Goal: Find specific page/section: Find specific page/section

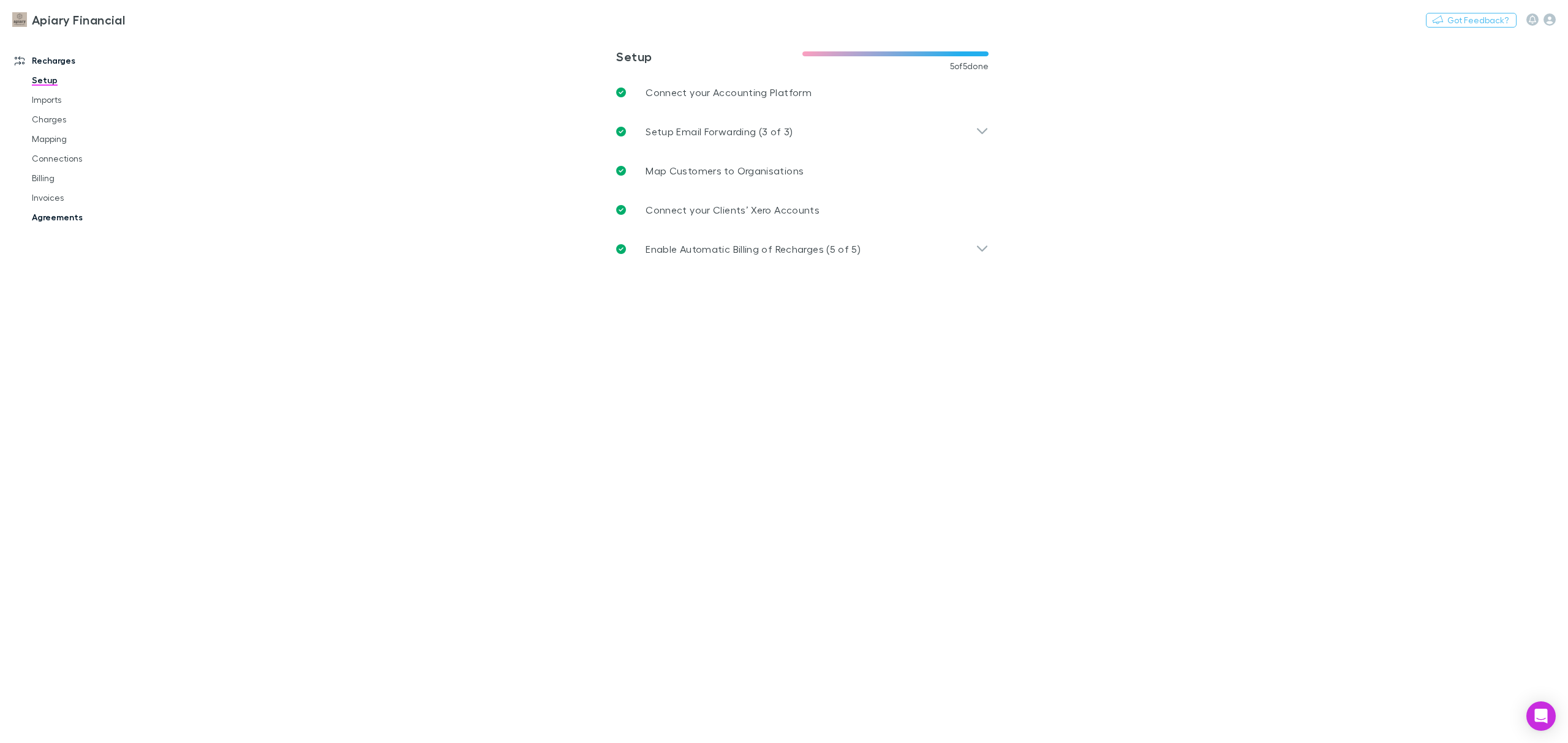
click at [52, 221] on link "Agreements" at bounding box center [97, 217] width 155 height 19
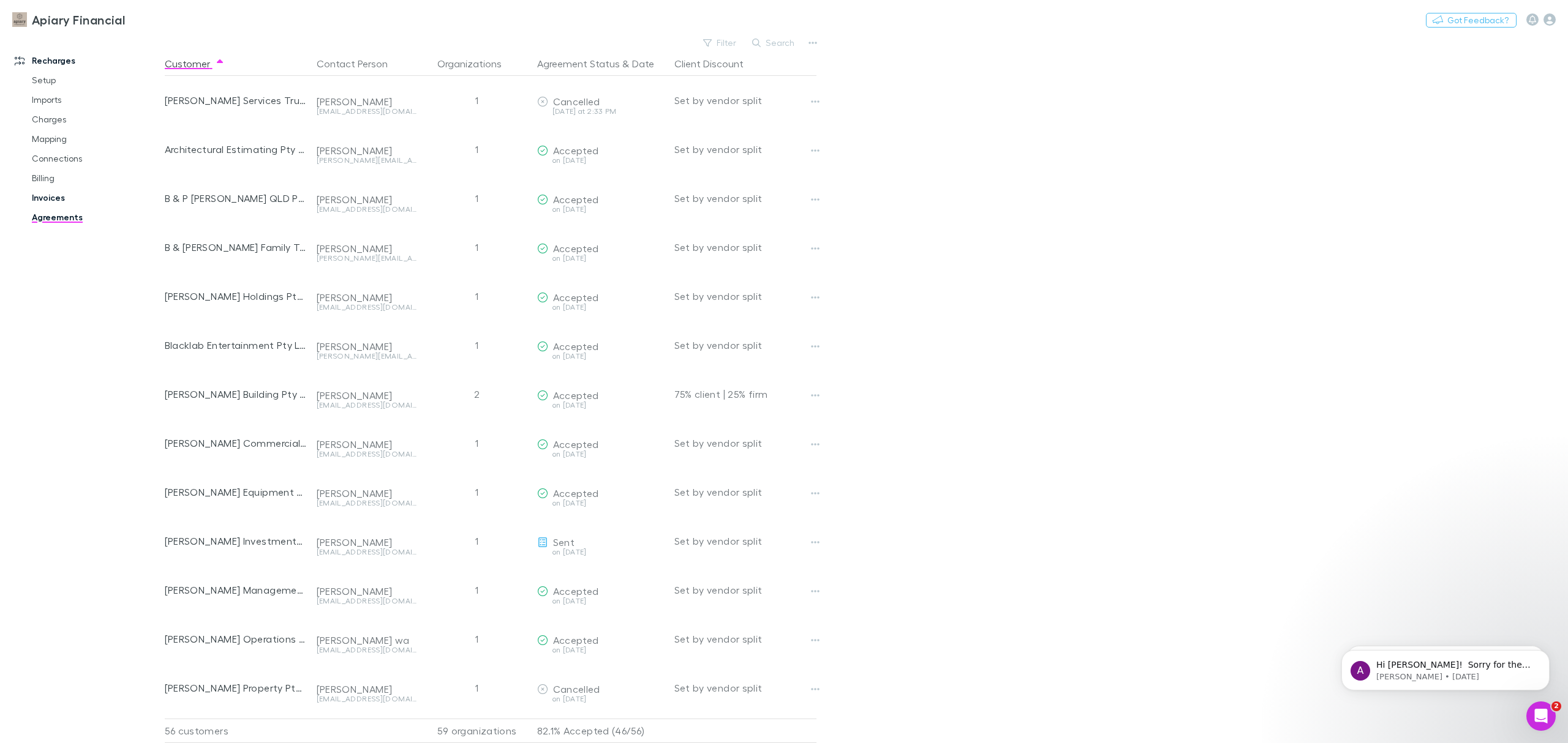
drag, startPoint x: 58, startPoint y: 204, endPoint x: 64, endPoint y: 201, distance: 6.7
click at [57, 204] on link "Invoices" at bounding box center [97, 197] width 155 height 19
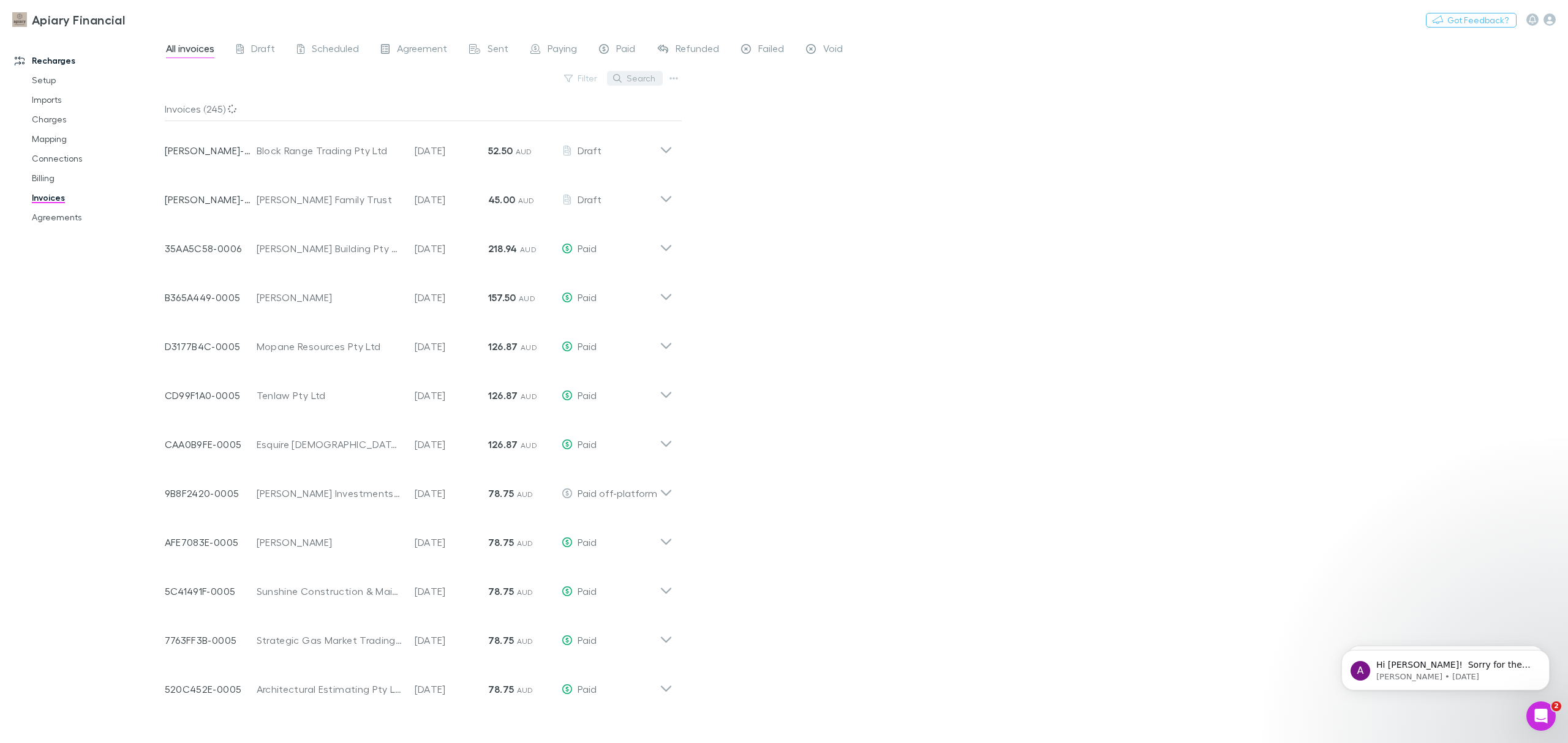
click at [652, 73] on button "Search" at bounding box center [635, 79] width 56 height 15
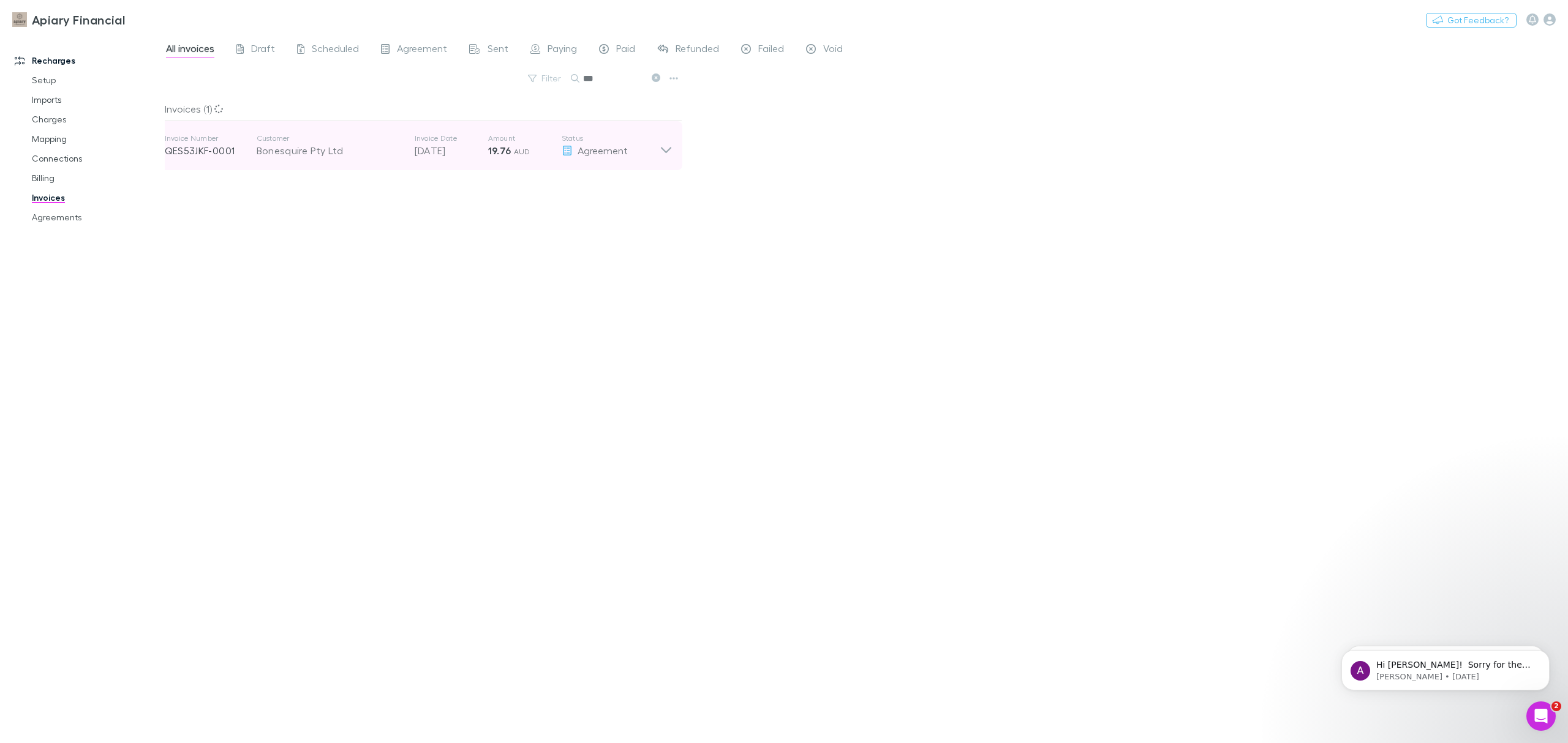
type input "***"
click at [670, 148] on icon at bounding box center [665, 150] width 11 height 6
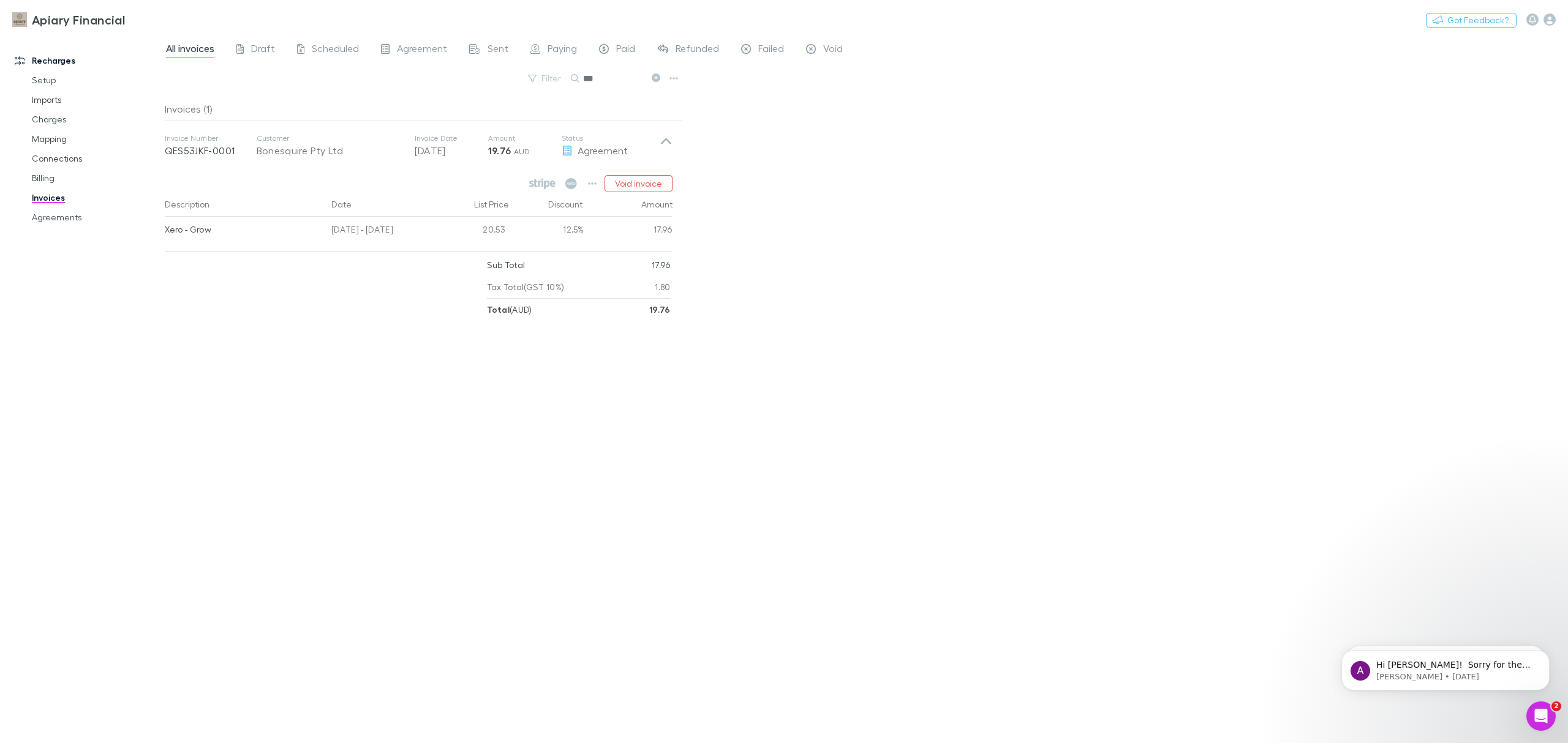
click at [516, 438] on div "Invoices (1) Invoice Number QES53JKF-0001 Customer Bonesquire Pty Ltd Invoice D…" at bounding box center [423, 415] width 518 height 637
